Goal: Task Accomplishment & Management: Complete application form

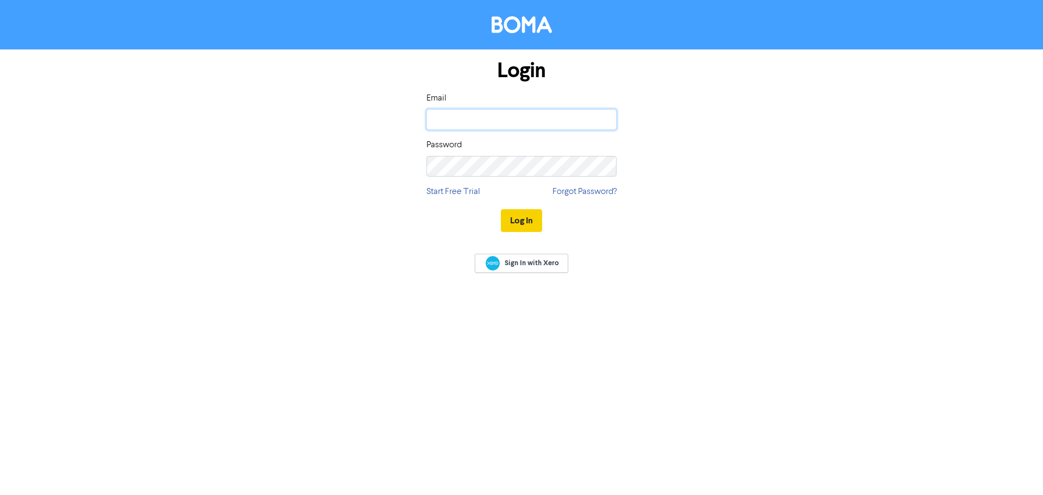
type input "[PERSON_NAME][EMAIL_ADDRESS][DOMAIN_NAME]"
click at [512, 223] on button "Log In" at bounding box center [521, 220] width 41 height 23
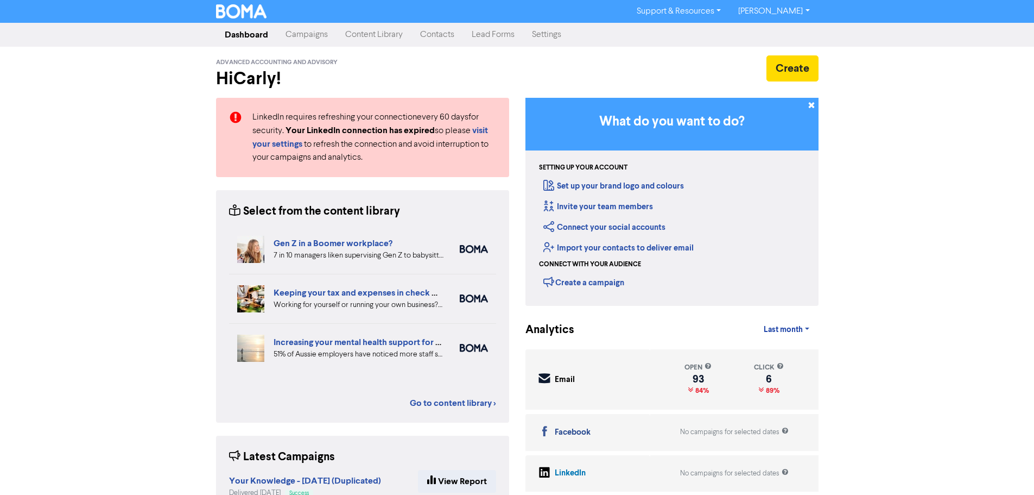
click at [440, 28] on link "Contacts" at bounding box center [438, 35] width 52 height 22
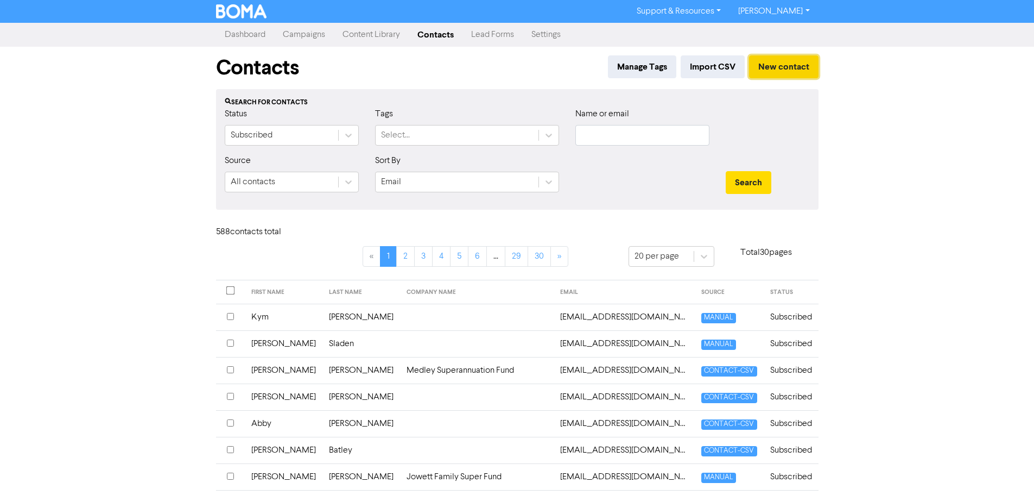
click at [771, 66] on button "New contact" at bounding box center [784, 66] width 70 height 23
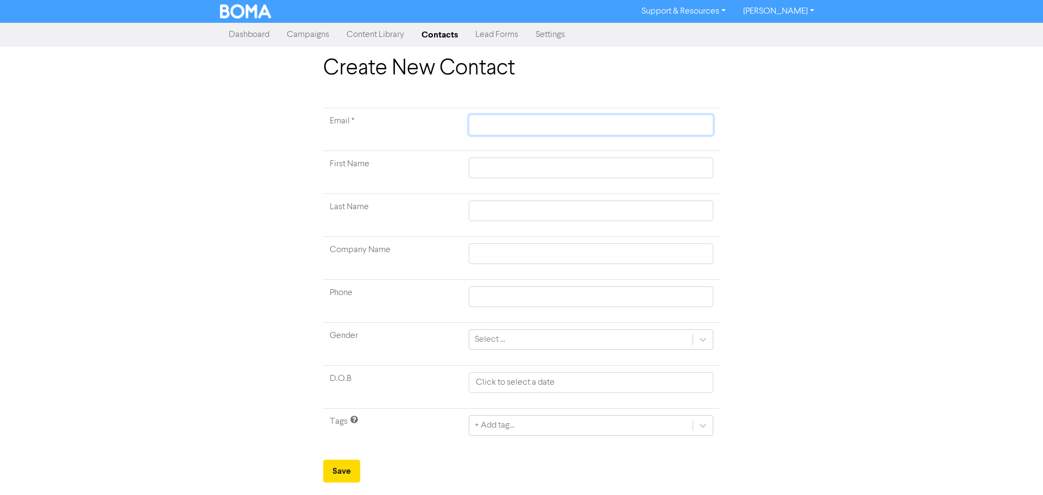
paste input "[PERSON_NAME][EMAIL_ADDRESS][DOMAIN_NAME]"
type input "[PERSON_NAME][EMAIL_ADDRESS][DOMAIN_NAME]"
click at [501, 168] on input "text" at bounding box center [591, 167] width 244 height 21
type input "S"
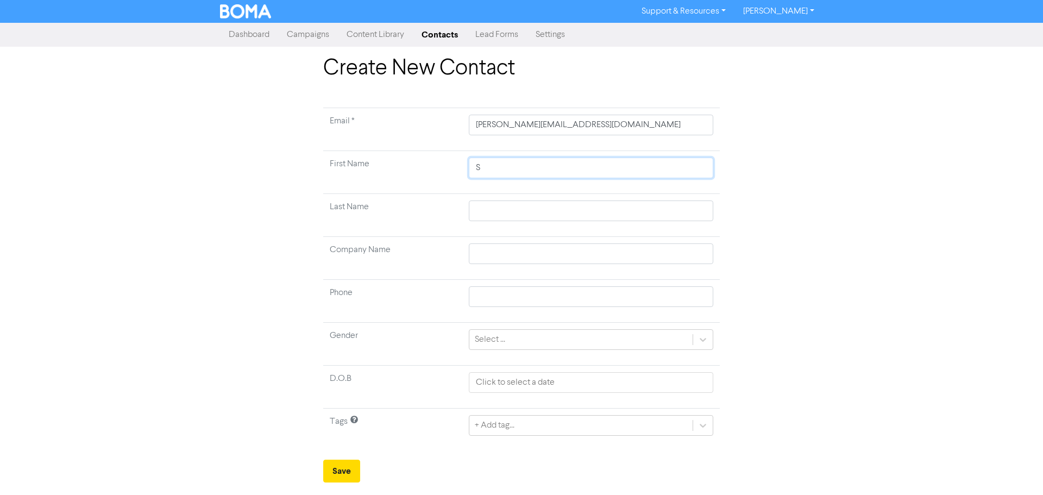
type input "Si"
type input "[PERSON_NAME]"
type input "Sian"
click at [497, 215] on input "text" at bounding box center [591, 210] width 244 height 21
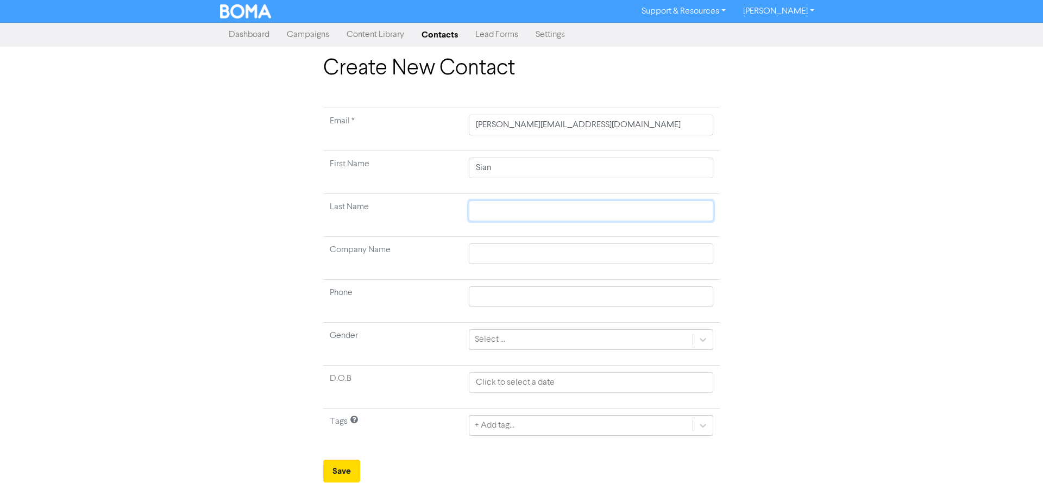
type input "C"
type input "Ca"
type input "Car"
type input "[PERSON_NAME]"
type input "Carro"
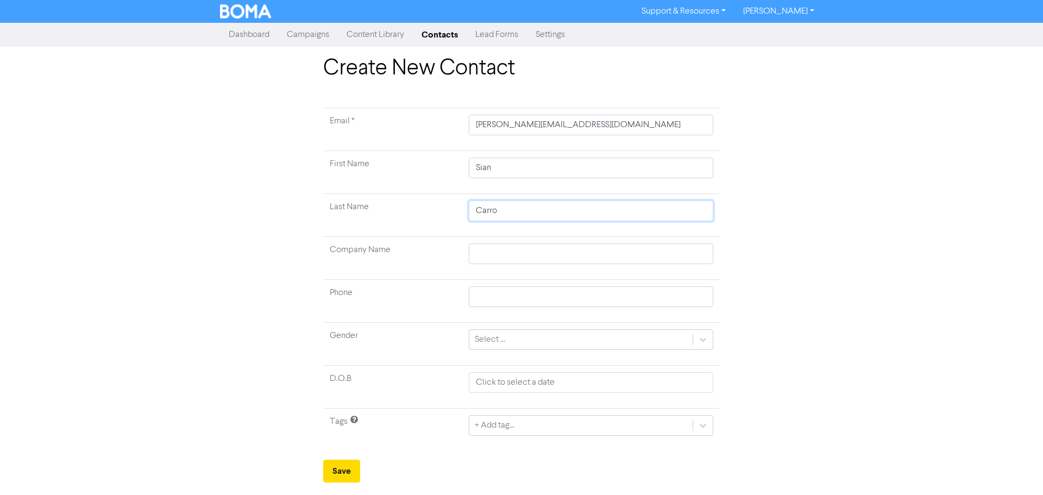
type input "[PERSON_NAME]"
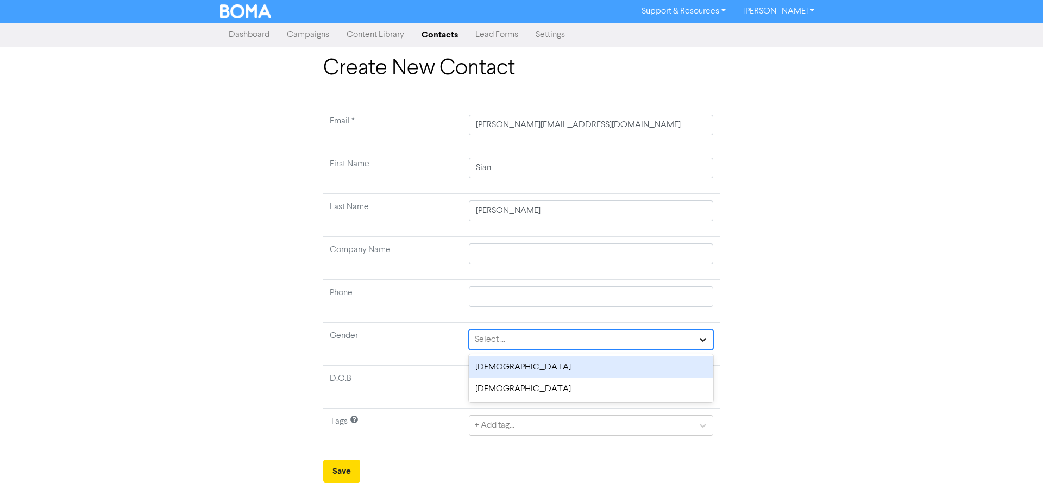
click at [700, 339] on icon at bounding box center [702, 339] width 11 height 11
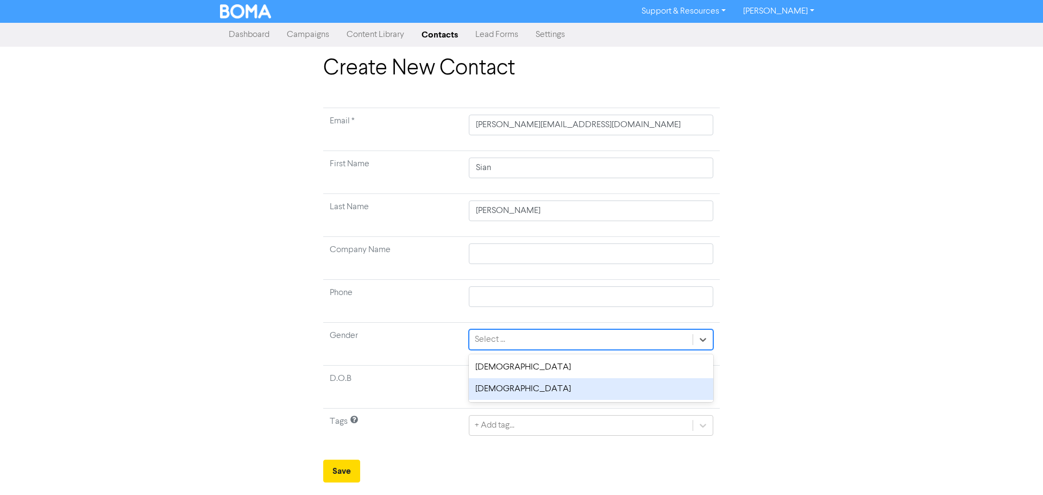
click at [630, 396] on div "[DEMOGRAPHIC_DATA]" at bounding box center [591, 389] width 244 height 22
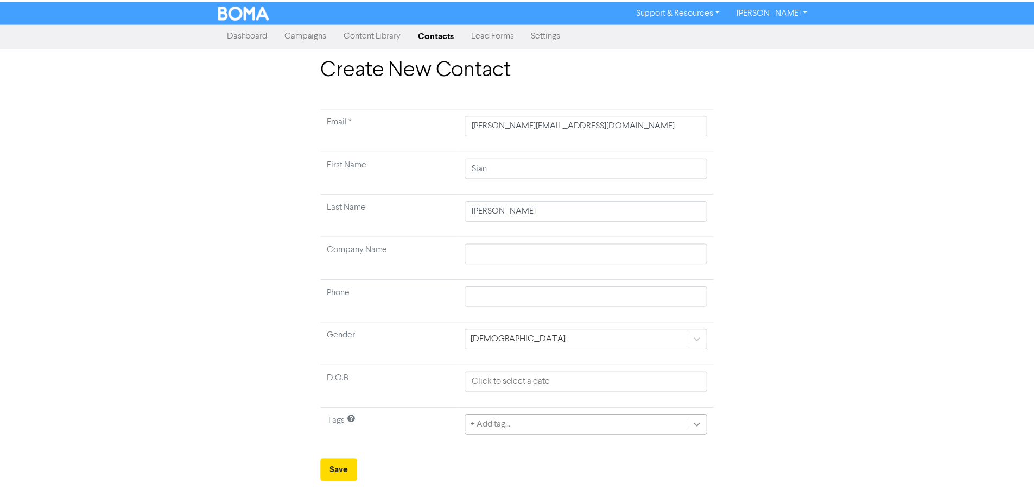
scroll to position [58, 0]
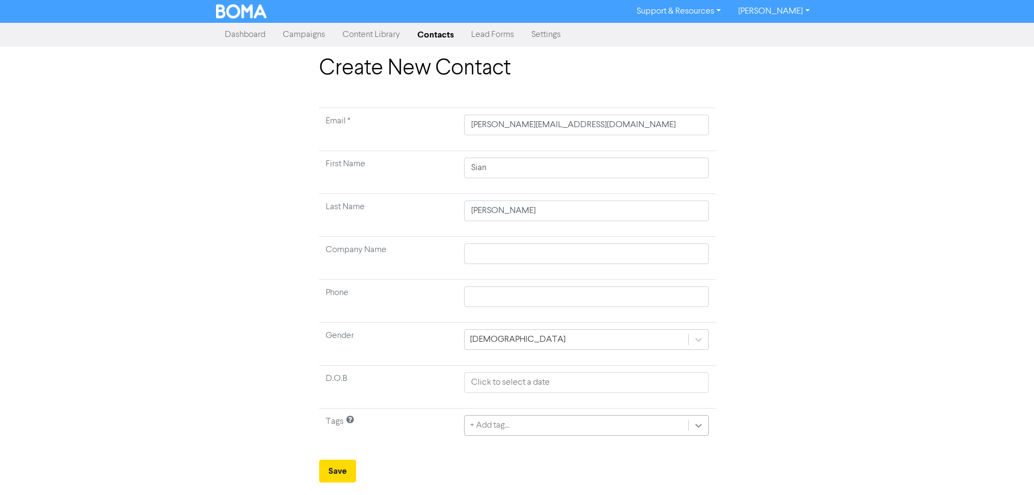
click at [699, 428] on div "+ Add tag..." at bounding box center [586, 425] width 244 height 21
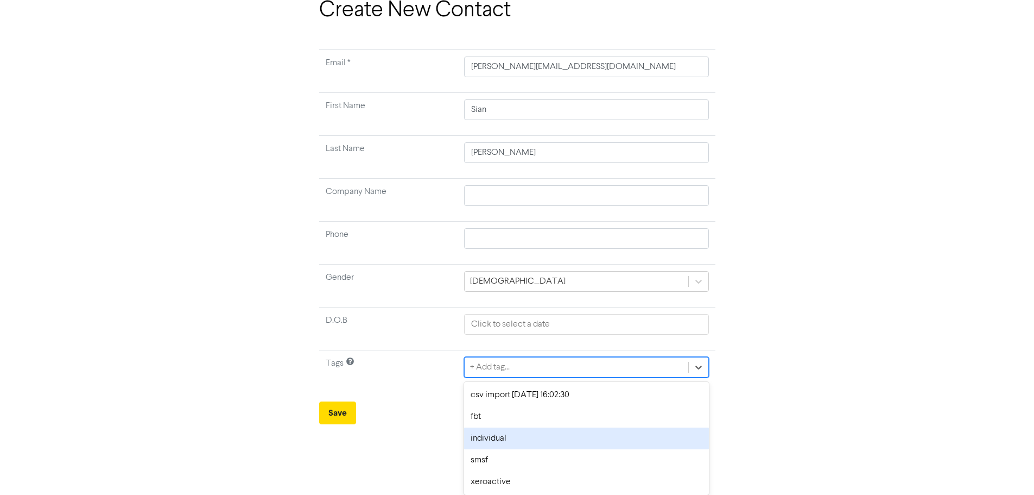
click at [663, 447] on div "individual" at bounding box center [586, 438] width 244 height 22
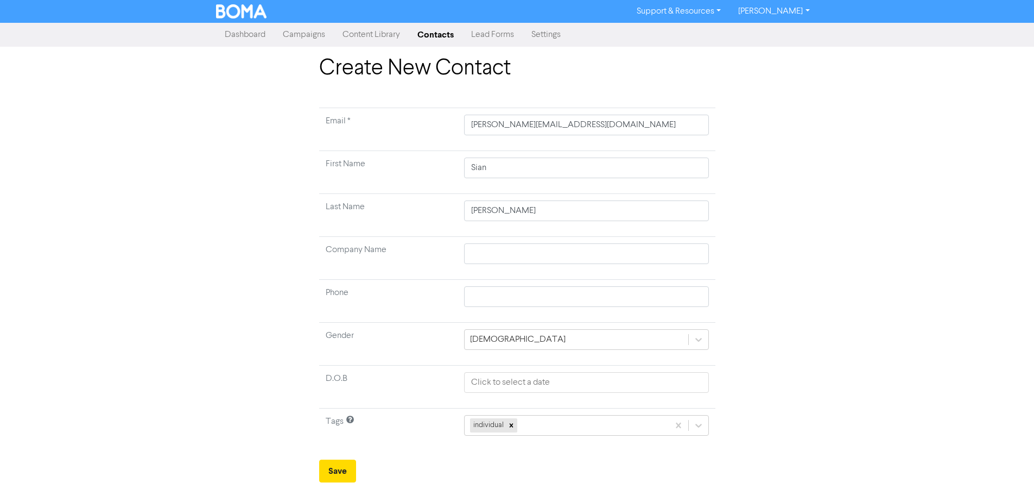
scroll to position [0, 0]
click at [345, 471] on button "Save" at bounding box center [341, 470] width 37 height 23
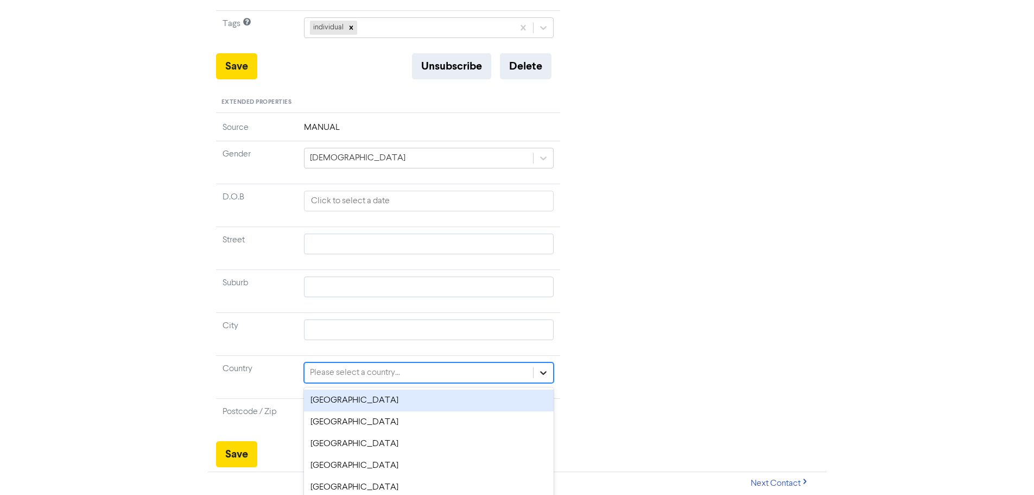
scroll to position [394, 0]
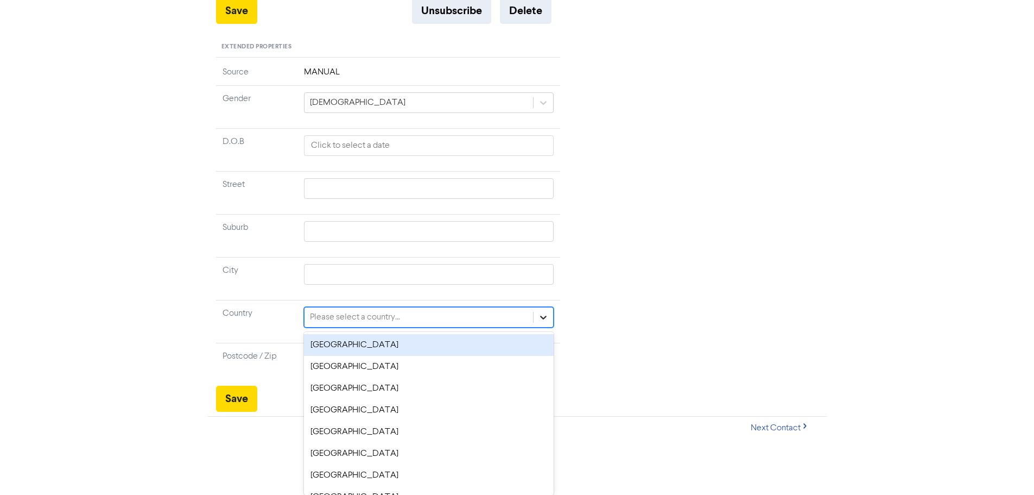
click at [549, 327] on div "option Australia focused, 1 of 247. 247 results available. Use Up and Down to c…" at bounding box center [429, 317] width 250 height 21
click at [496, 345] on div "[GEOGRAPHIC_DATA]" at bounding box center [429, 345] width 250 height 22
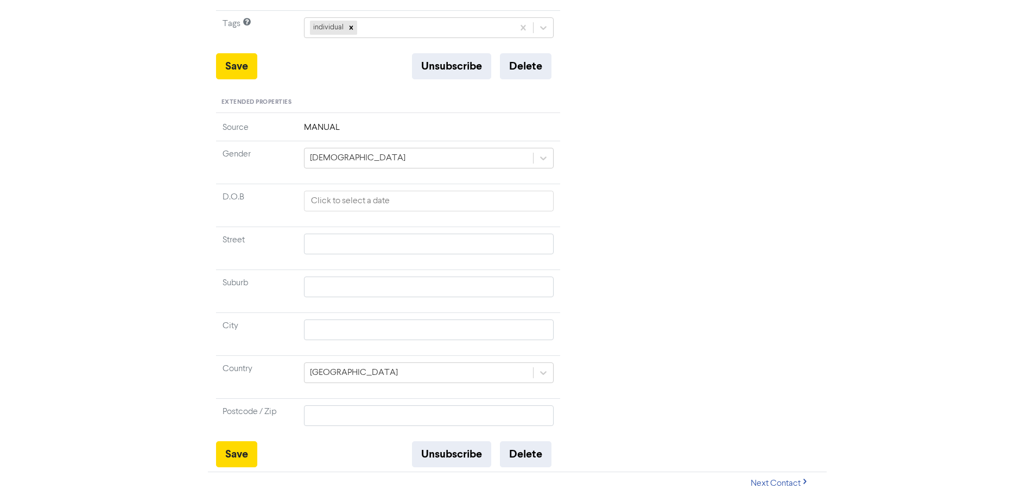
scroll to position [339, 0]
click at [238, 451] on button "Save" at bounding box center [236, 454] width 41 height 26
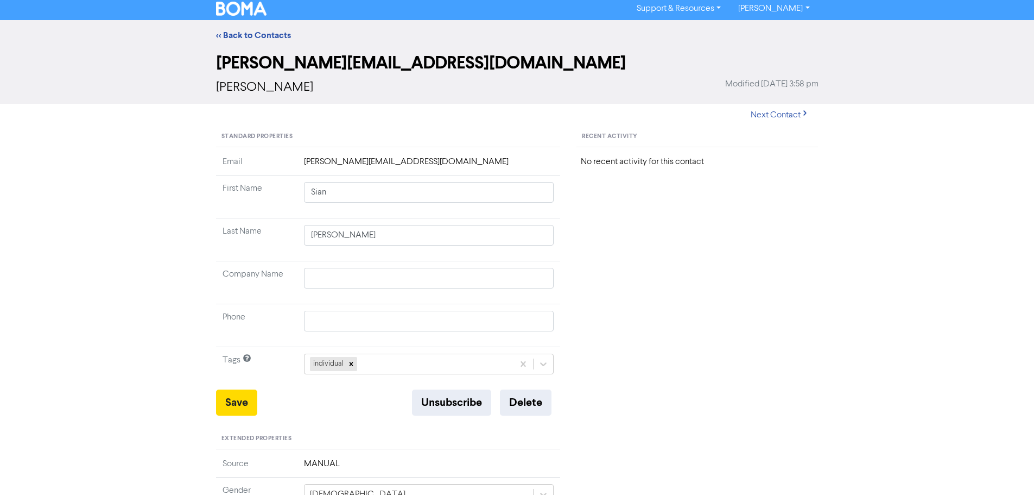
scroll to position [0, 0]
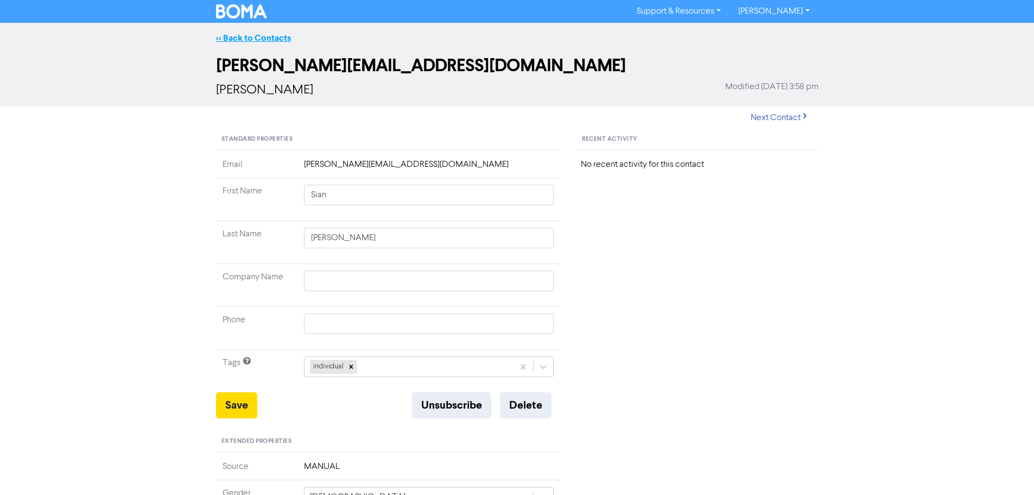
click at [257, 43] on link "<< Back to Contacts" at bounding box center [253, 38] width 75 height 11
